Goal: Find specific page/section: Find specific page/section

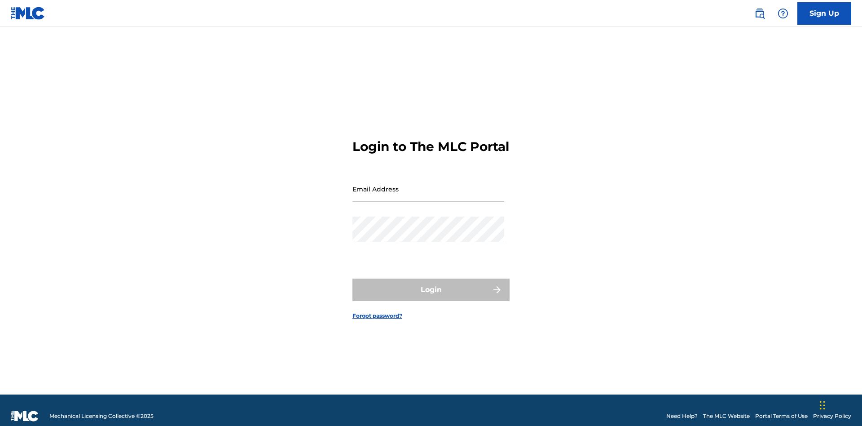
scroll to position [12, 0]
click at [428, 185] on input "Email Address" at bounding box center [429, 189] width 152 height 26
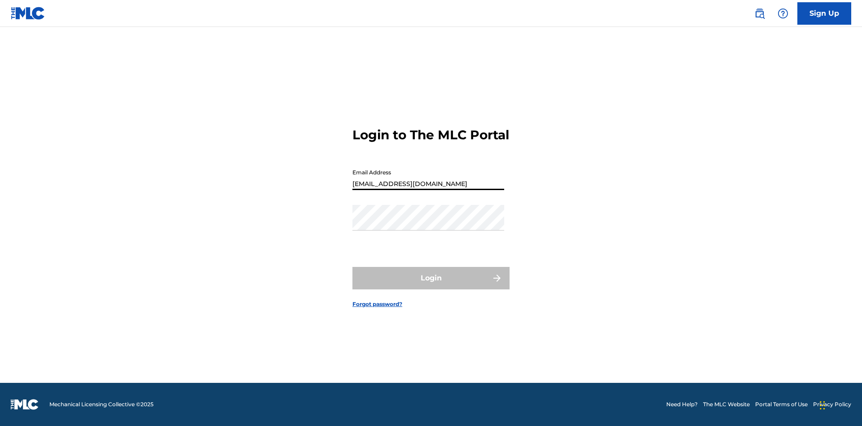
type input "XenaSongwriter@gmail.com"
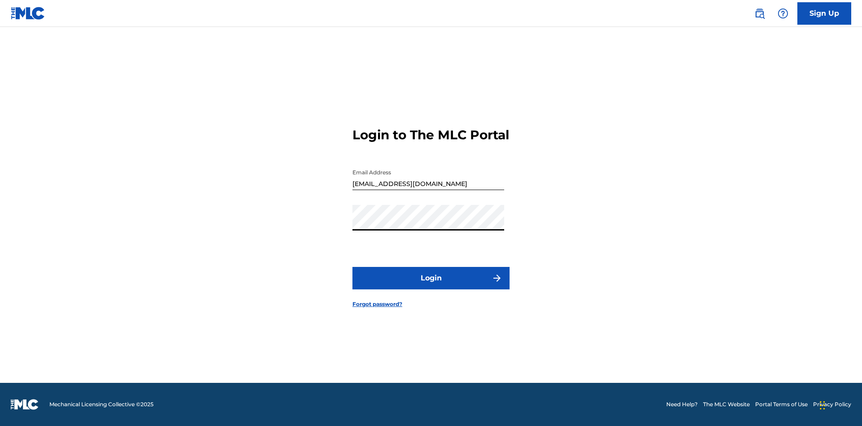
click at [431, 286] on button "Login" at bounding box center [431, 278] width 157 height 22
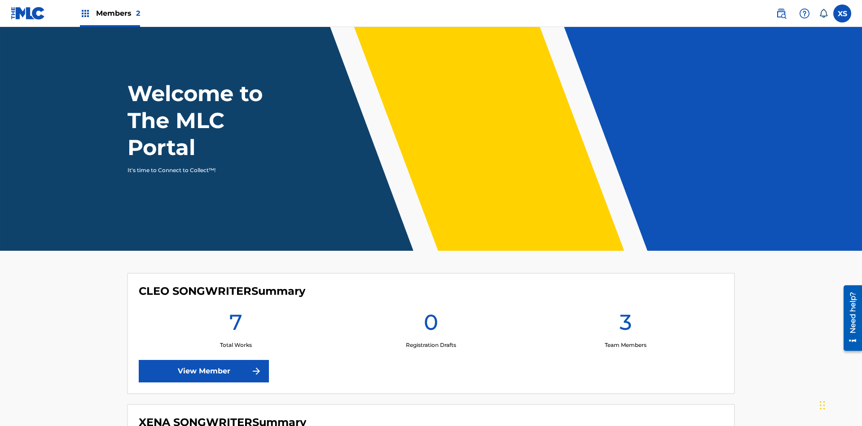
click at [110, 13] on span "Members 2" at bounding box center [118, 13] width 44 height 10
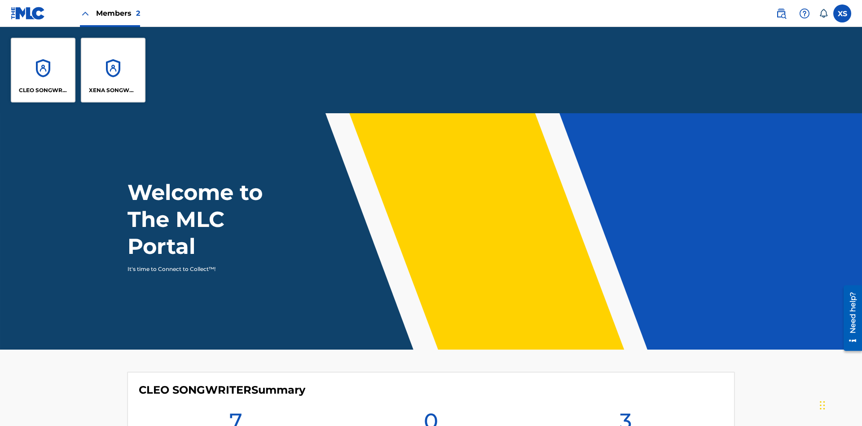
click at [43, 90] on p "CLEO SONGWRITER" at bounding box center [43, 90] width 49 height 8
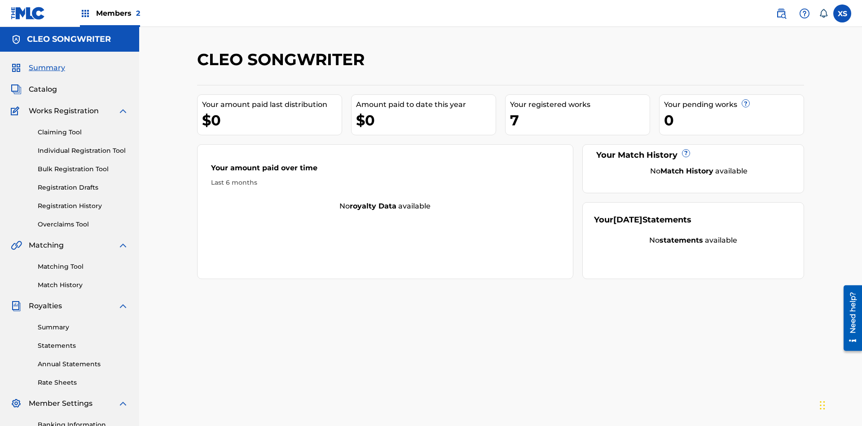
click at [43, 84] on span "Catalog" at bounding box center [43, 89] width 28 height 11
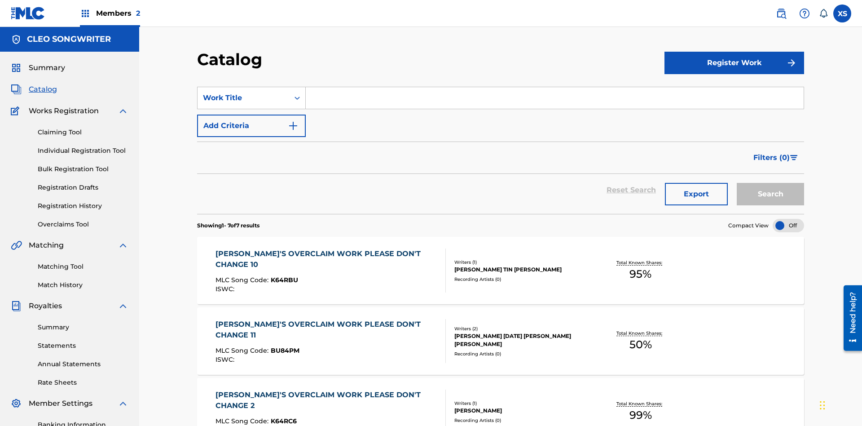
scroll to position [35, 0]
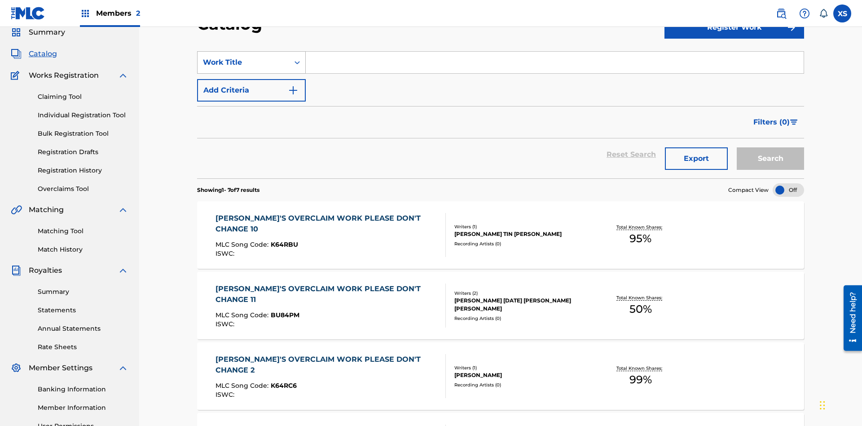
click at [243, 62] on div "Work Title" at bounding box center [243, 62] width 81 height 11
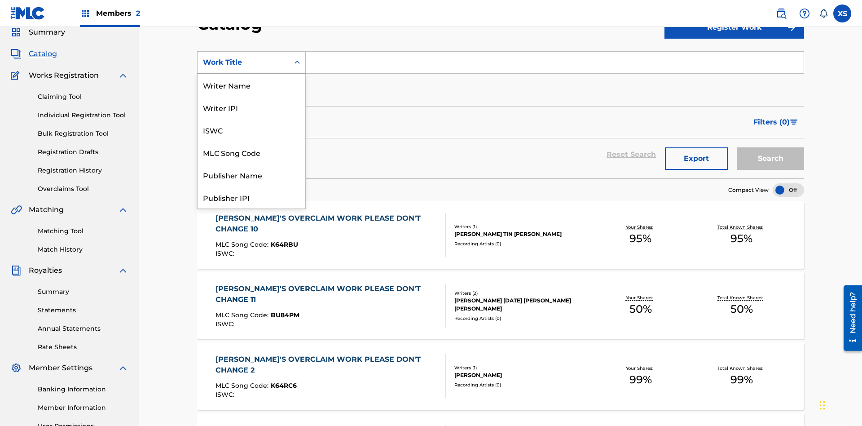
scroll to position [135, 0]
click at [252, 197] on div "Work Title" at bounding box center [252, 197] width 108 height 22
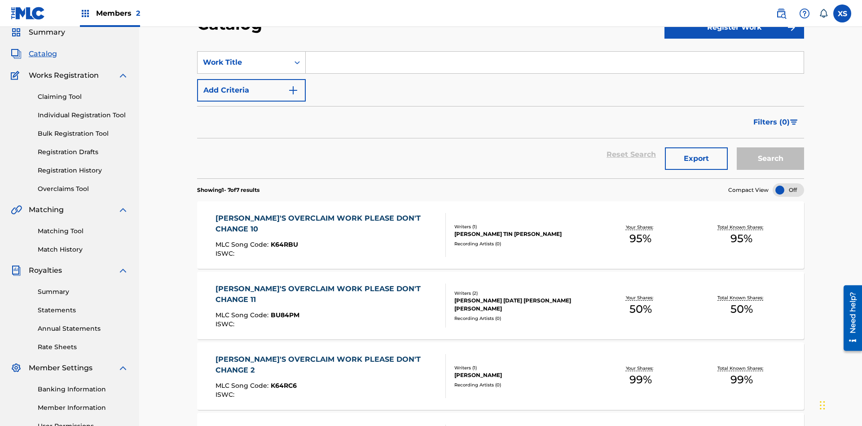
click at [555, 65] on input "Search Form" at bounding box center [555, 63] width 498 height 22
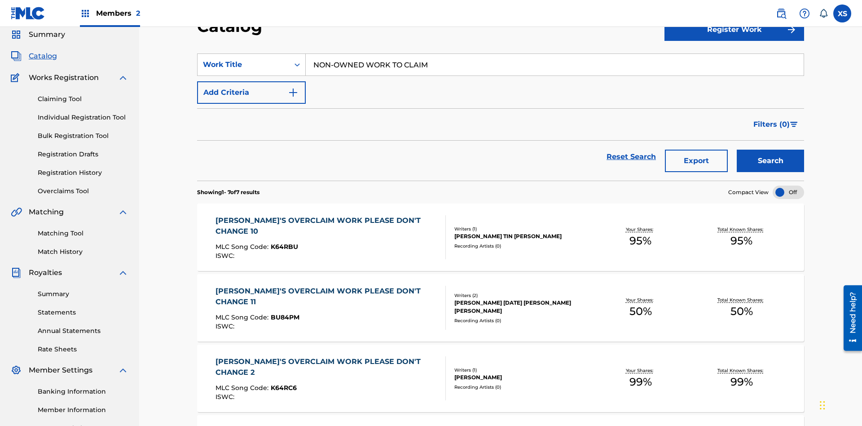
type input "NON-OWNED WORK TO CLAIM"
click at [771, 150] on button "Search" at bounding box center [770, 161] width 67 height 22
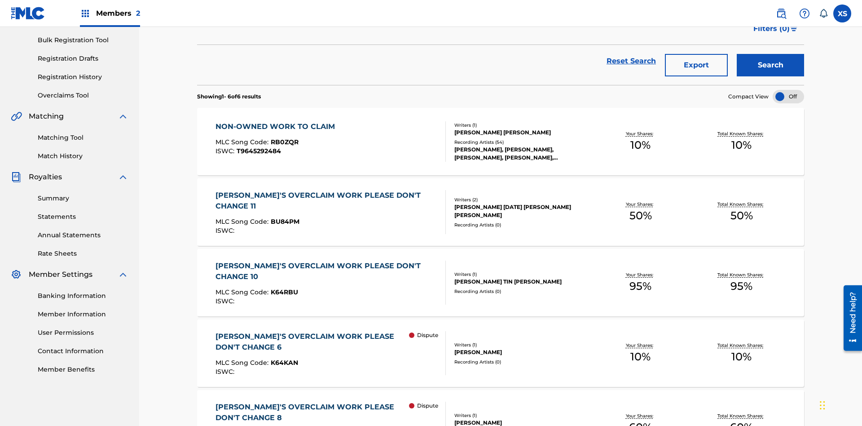
click at [283, 138] on span "RB0ZQR" at bounding box center [285, 142] width 28 height 8
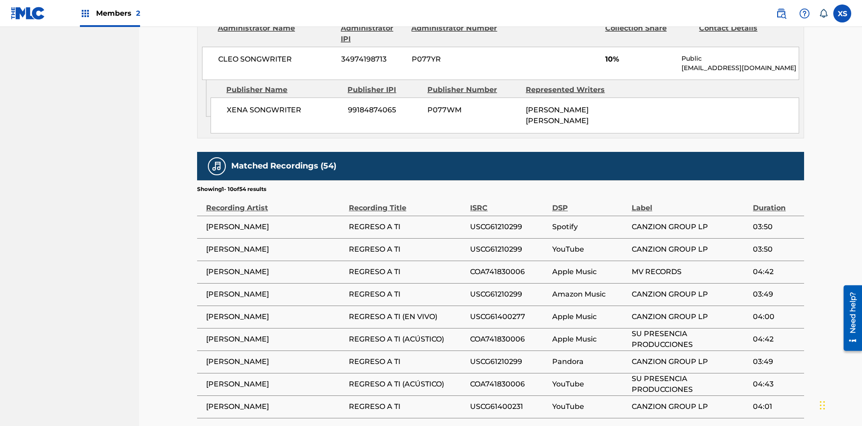
scroll to position [607, 0]
